Goal: Information Seeking & Learning: Find specific page/section

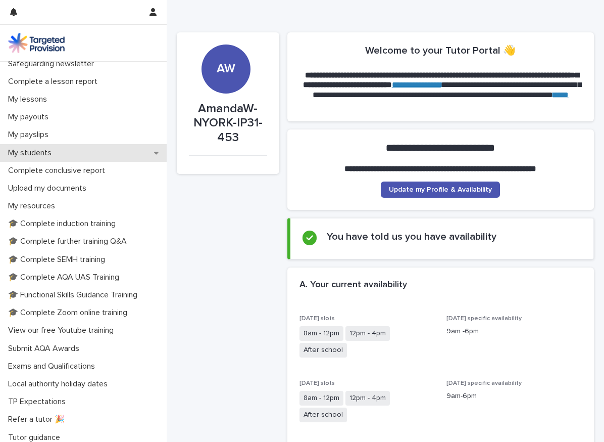
scroll to position [110, 0]
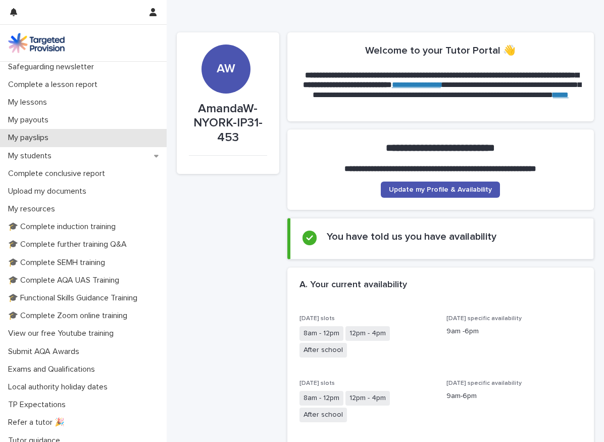
click at [52, 130] on div "My payslips" at bounding box center [83, 138] width 167 height 18
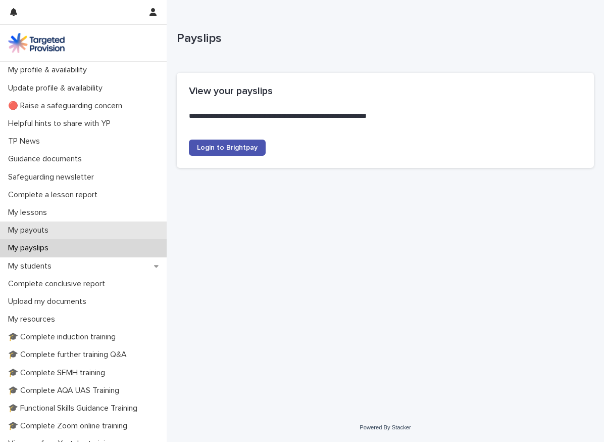
click at [47, 225] on div "My payouts" at bounding box center [83, 230] width 167 height 18
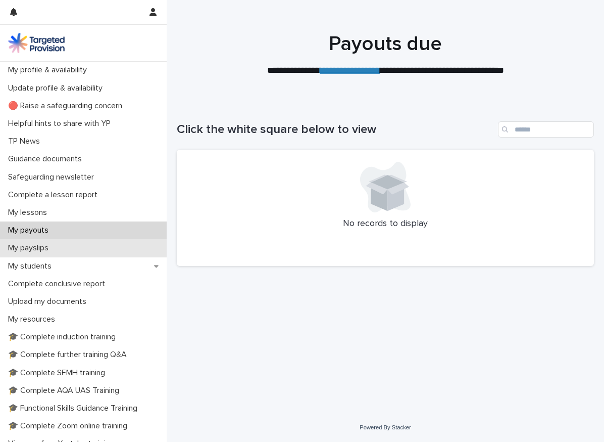
click at [44, 248] on p "My payslips" at bounding box center [30, 248] width 53 height 10
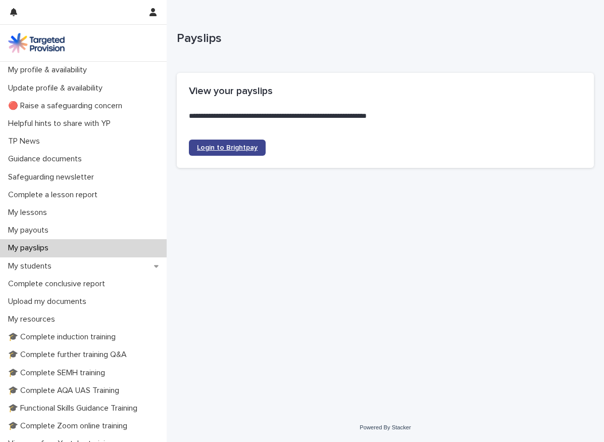
click at [231, 148] on span "Login to Brightpay" at bounding box center [227, 147] width 61 height 7
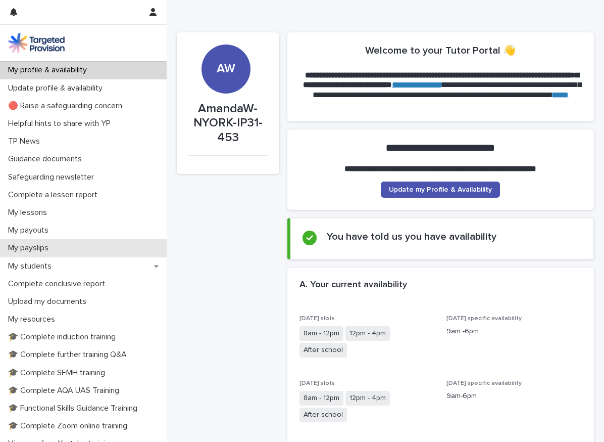
click at [39, 248] on p "My payslips" at bounding box center [30, 248] width 53 height 10
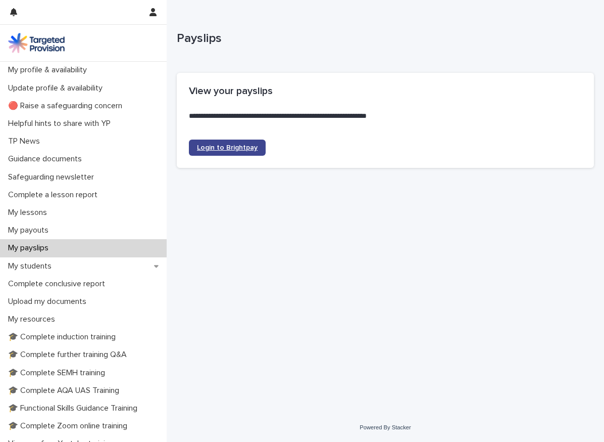
click at [243, 150] on span "Login to Brightpay" at bounding box center [227, 147] width 61 height 7
